Goal: Find contact information: Find contact information

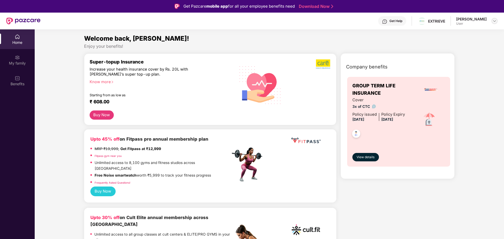
click at [494, 21] on img at bounding box center [494, 21] width 4 height 4
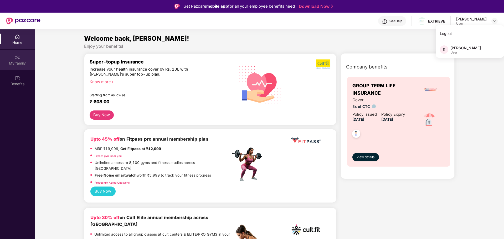
click at [19, 57] on img at bounding box center [17, 57] width 5 height 5
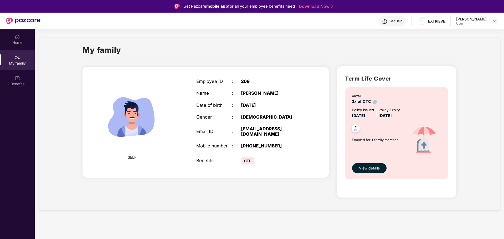
click at [399, 21] on div "Get Help" at bounding box center [395, 21] width 13 height 4
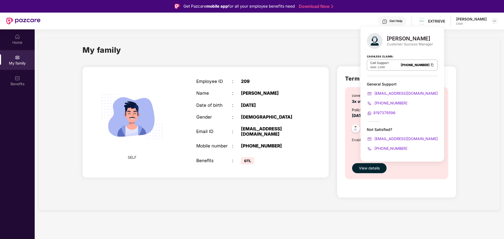
click at [294, 54] on div "My family" at bounding box center [268, 53] width 373 height 18
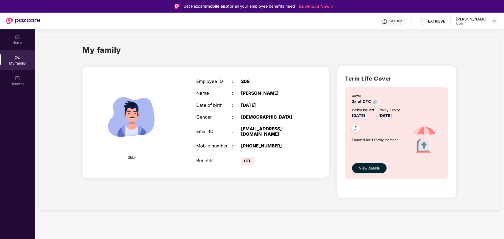
click at [398, 24] on div "Get Help" at bounding box center [392, 20] width 28 height 9
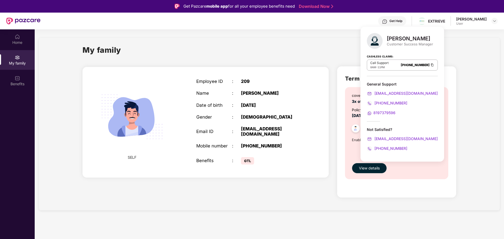
click at [382, 114] on span "8197379596" at bounding box center [384, 113] width 22 height 4
click at [267, 51] on div "My family" at bounding box center [268, 53] width 373 height 18
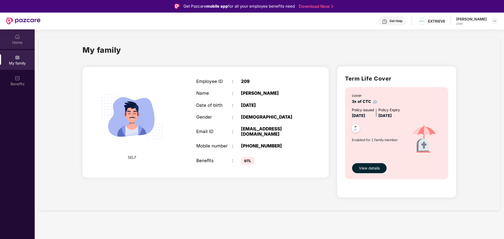
click at [15, 43] on div "Home" at bounding box center [17, 42] width 35 height 5
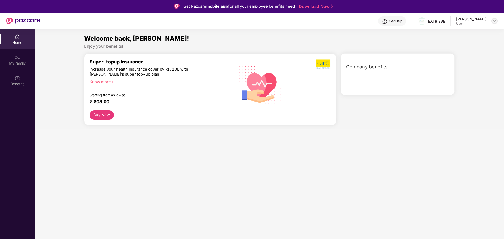
click at [494, 21] on img at bounding box center [494, 21] width 4 height 4
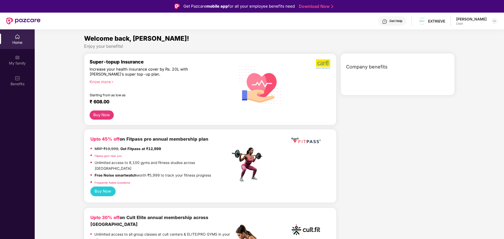
click at [21, 37] on div "Home" at bounding box center [17, 39] width 35 height 20
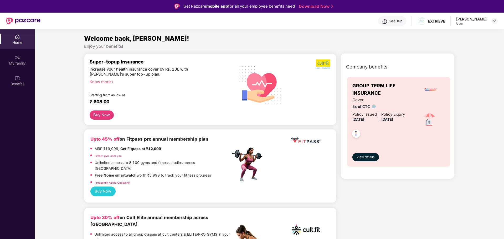
click at [497, 23] on div at bounding box center [494, 21] width 6 height 6
click at [362, 156] on span "View details" at bounding box center [365, 157] width 18 height 5
